Goal: Task Accomplishment & Management: Use online tool/utility

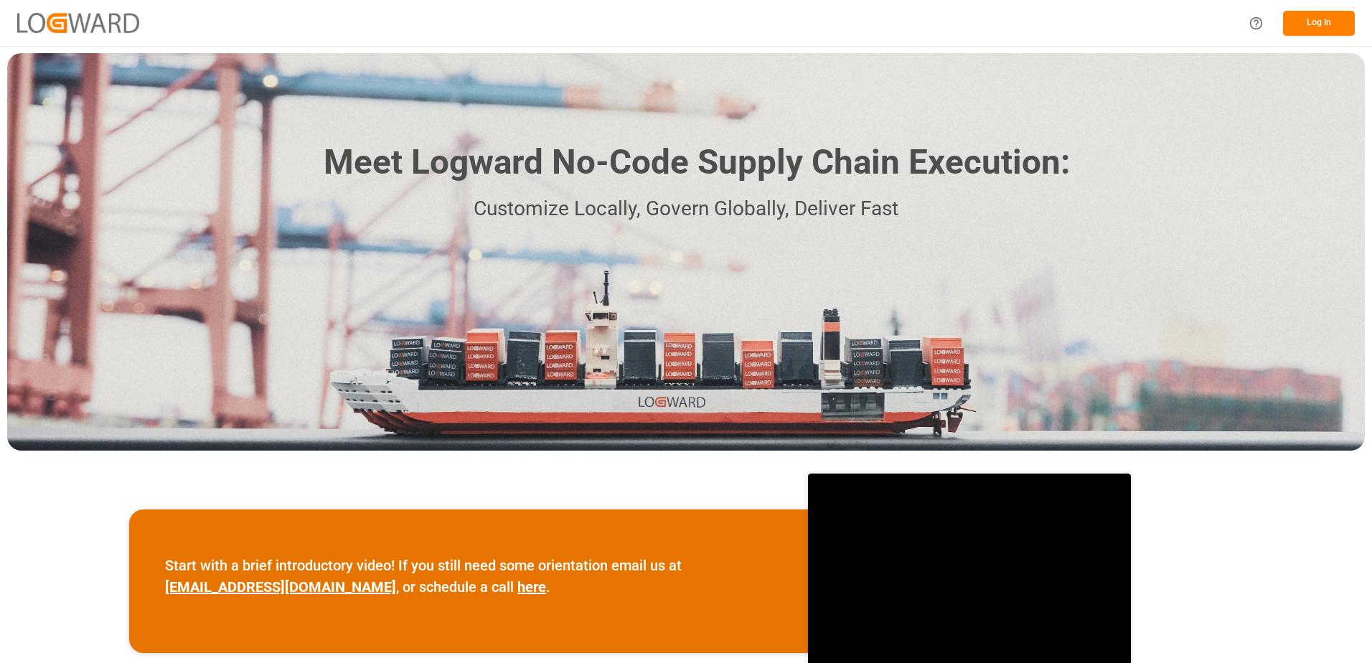
click at [1320, 22] on button "Log In" at bounding box center [1319, 23] width 72 height 25
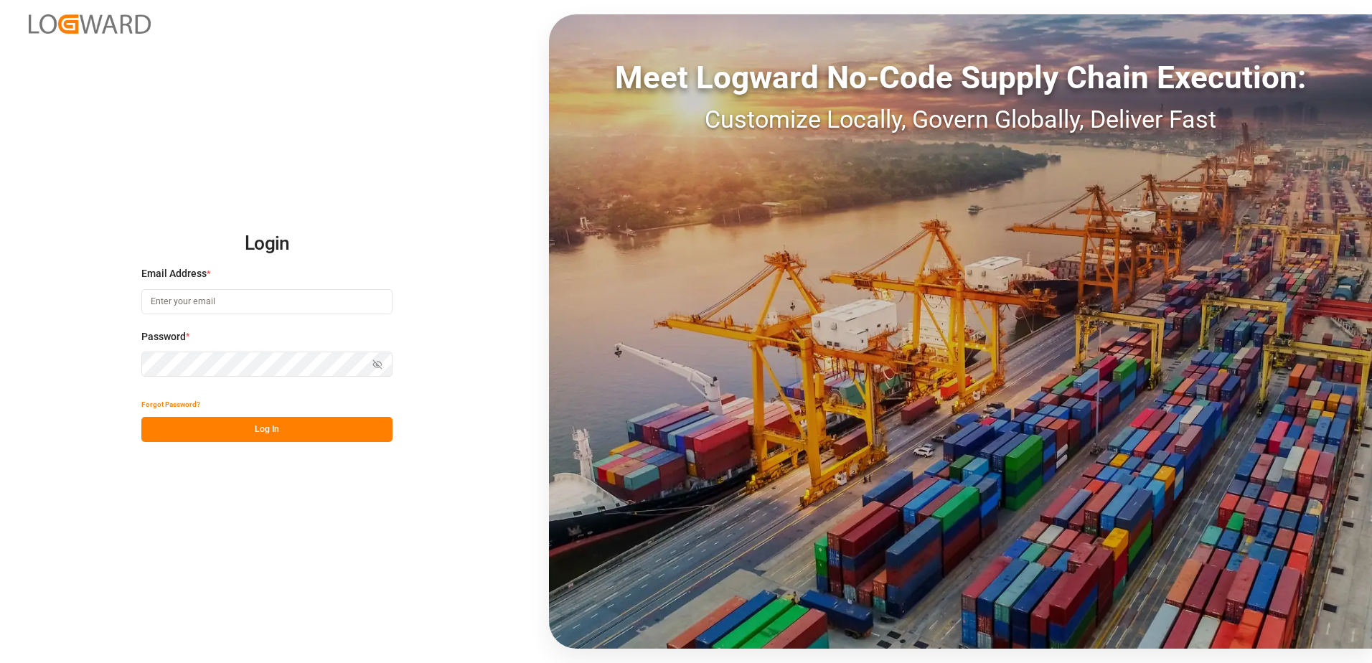
type input "[EMAIL_ADDRESS][DOMAIN_NAME]"
click at [240, 418] on button "Log In" at bounding box center [266, 429] width 251 height 25
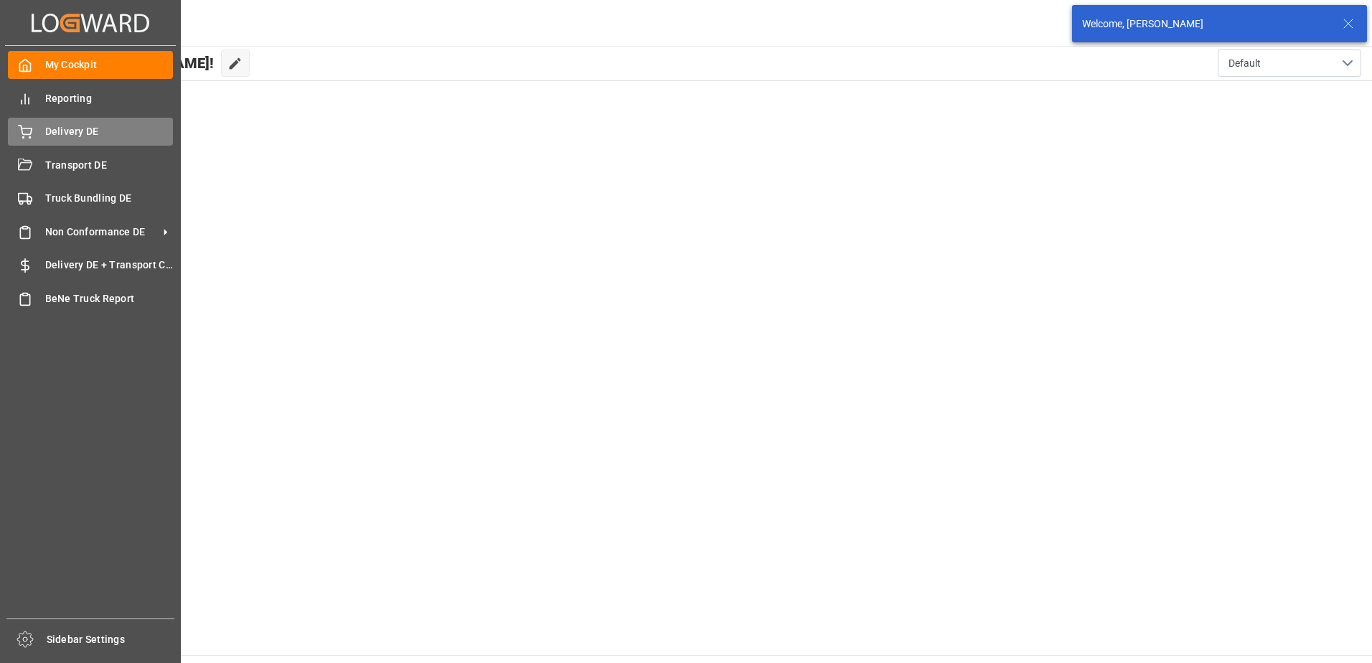
click at [32, 138] on icon at bounding box center [25, 132] width 14 height 14
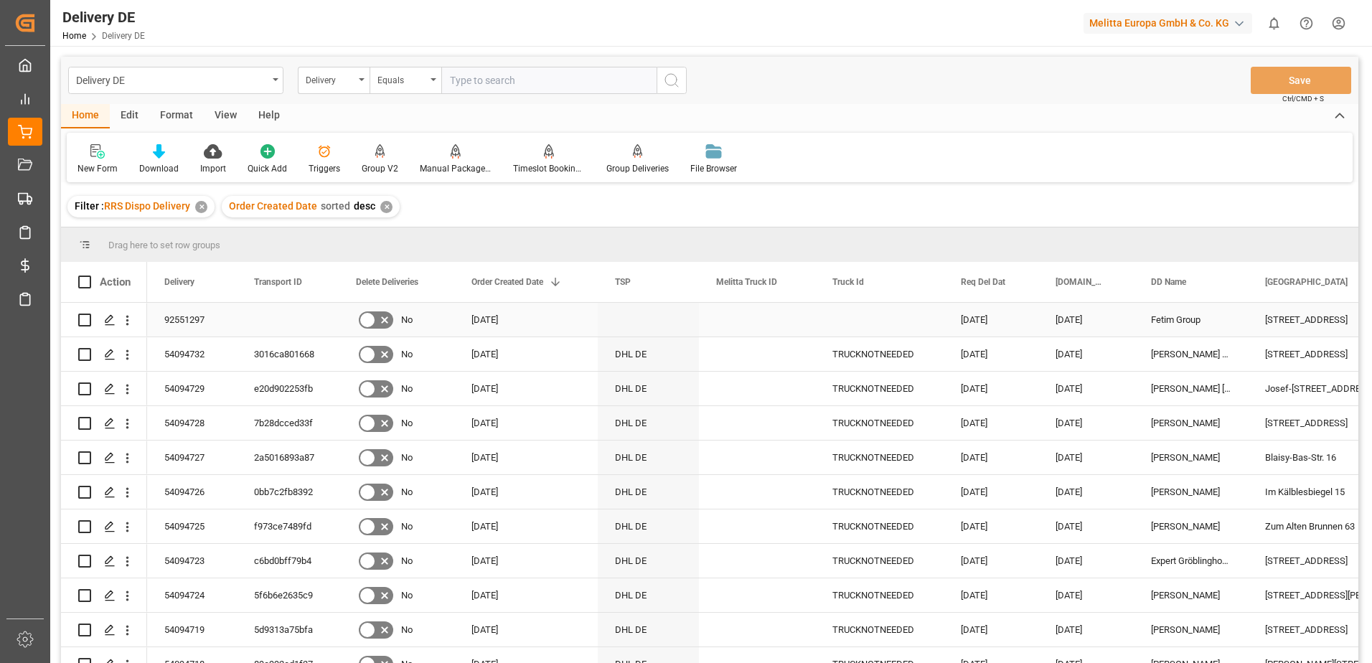
drag, startPoint x: 84, startPoint y: 316, endPoint x: 295, endPoint y: 183, distance: 249.6
click at [84, 316] on input "Press Space to toggle row selection (unchecked)" at bounding box center [84, 320] width 13 height 13
checkbox input "true"
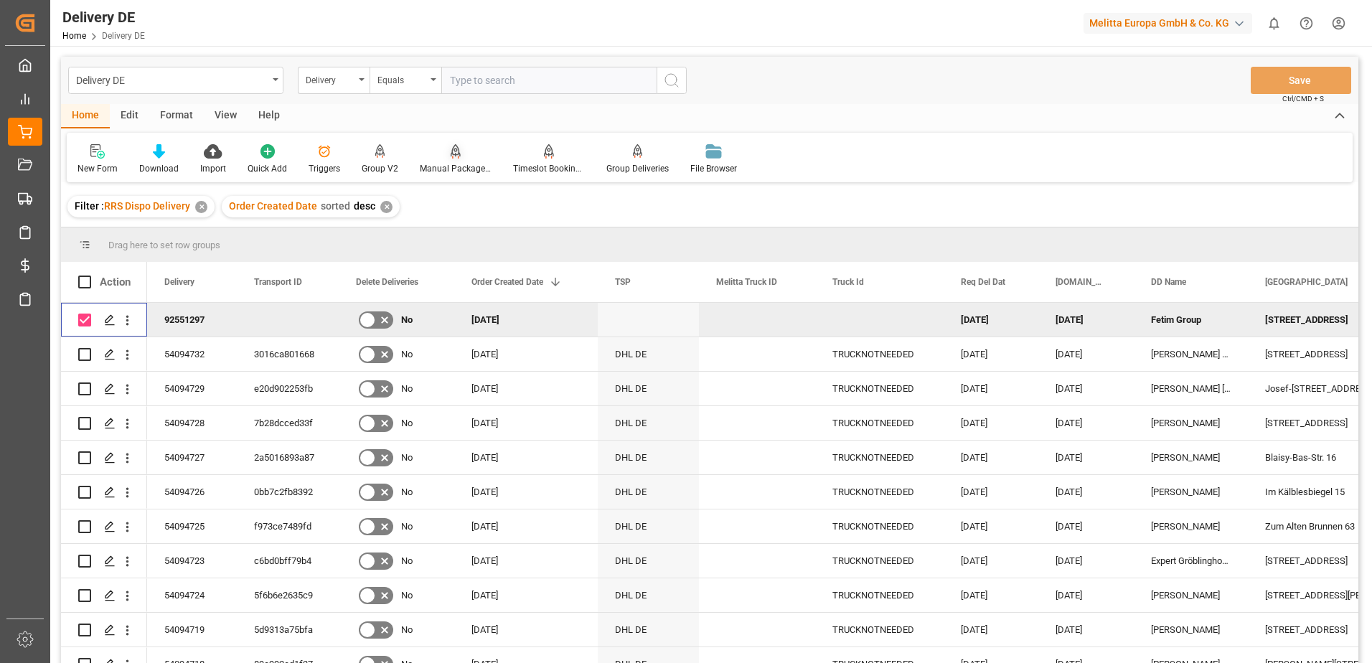
click at [456, 164] on div "Manual Package TypeDetermination" at bounding box center [456, 168] width 72 height 13
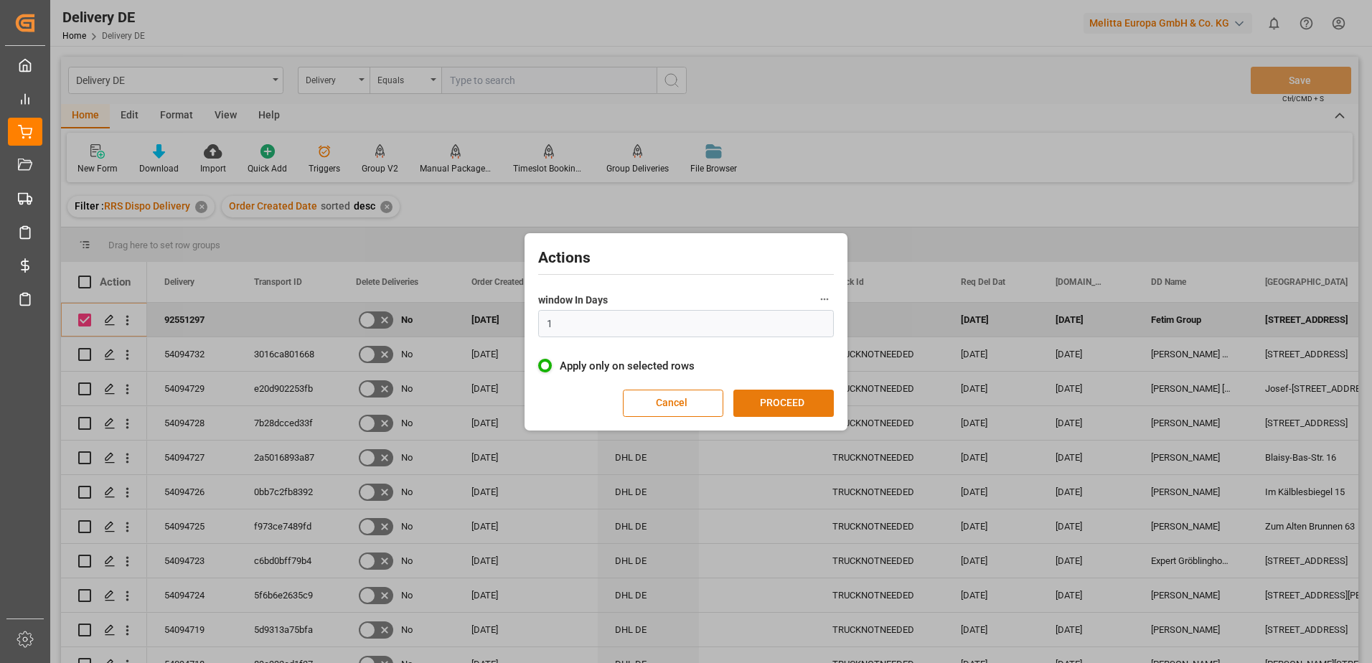
click at [783, 402] on button "PROCEED" at bounding box center [783, 403] width 100 height 27
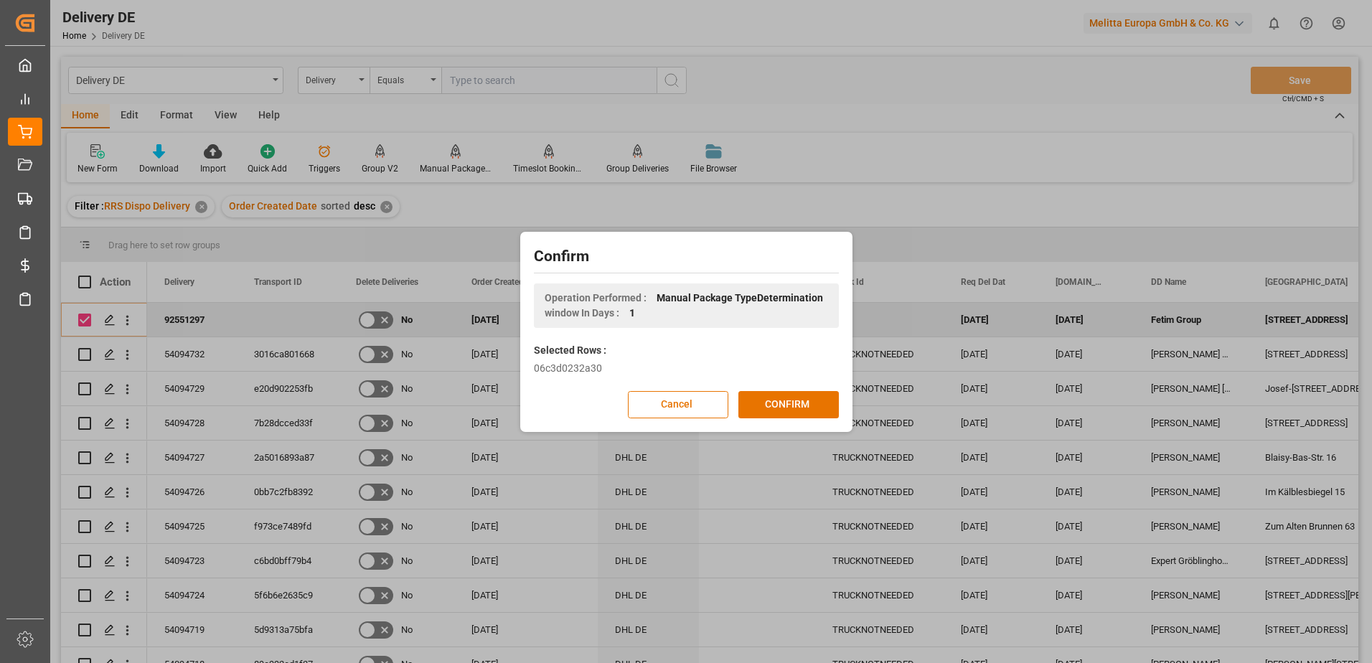
click at [783, 402] on button "CONFIRM" at bounding box center [788, 404] width 100 height 27
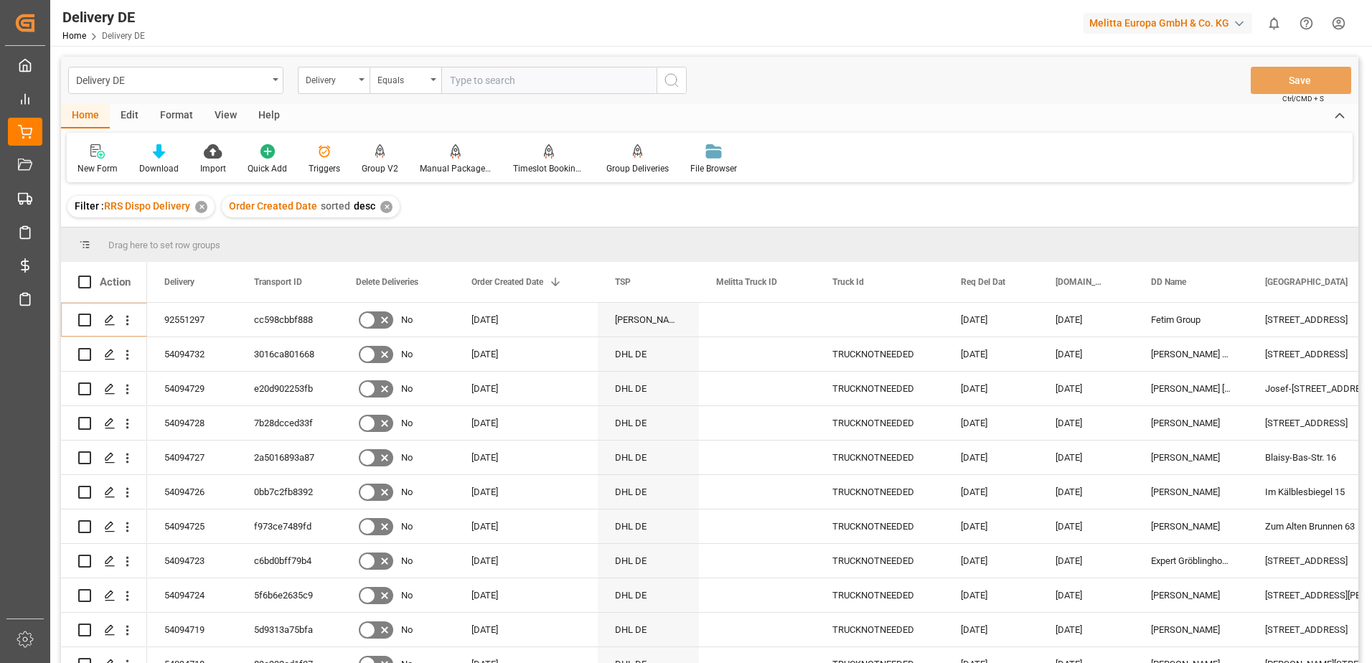
click at [1333, 19] on html "Created by potrace 1.15, written by [PERSON_NAME] [DATE]-[DATE] Created by potr…" at bounding box center [686, 331] width 1372 height 663
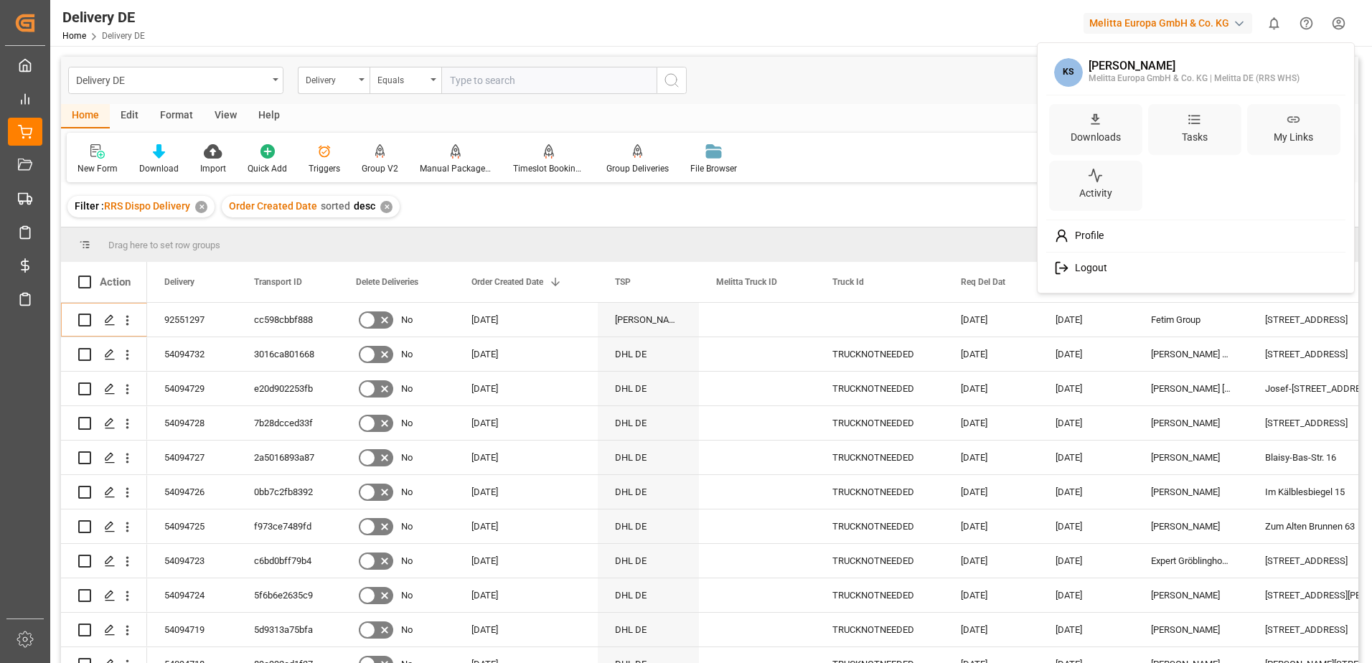
click at [1075, 263] on span "Logout" at bounding box center [1088, 268] width 38 height 13
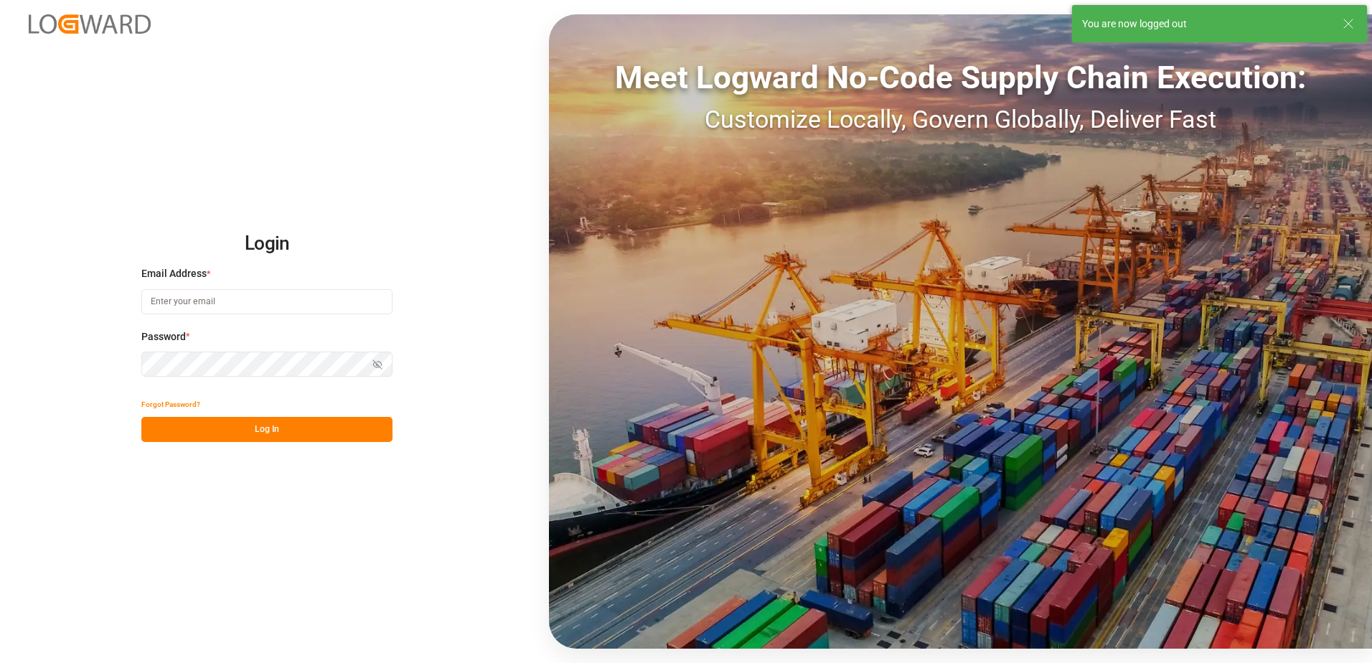
type input "[EMAIL_ADDRESS][DOMAIN_NAME]"
